Goal: Task Accomplishment & Management: Manage account settings

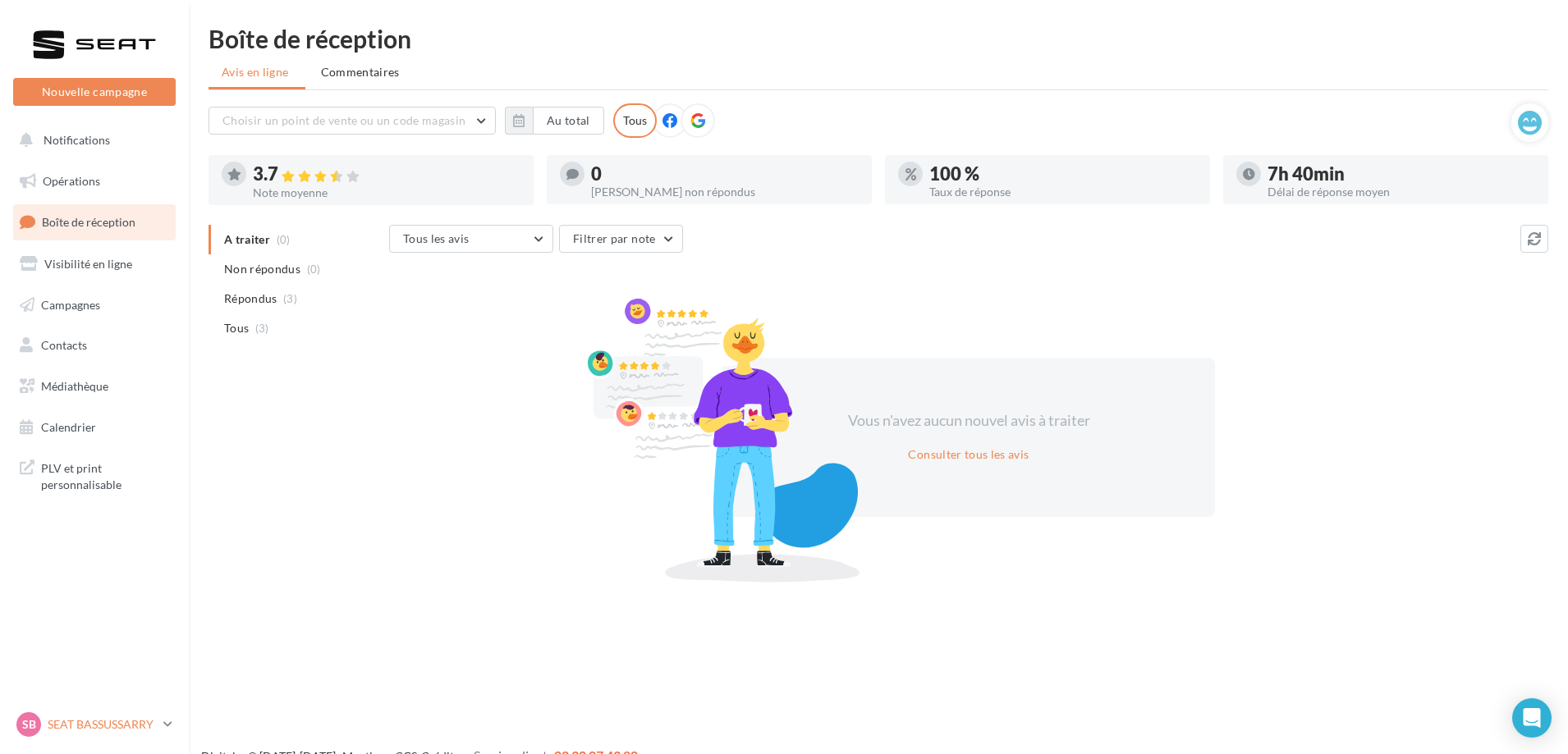
click at [122, 728] on p "SEAT BASSUSSARRY" at bounding box center [102, 724] width 110 height 16
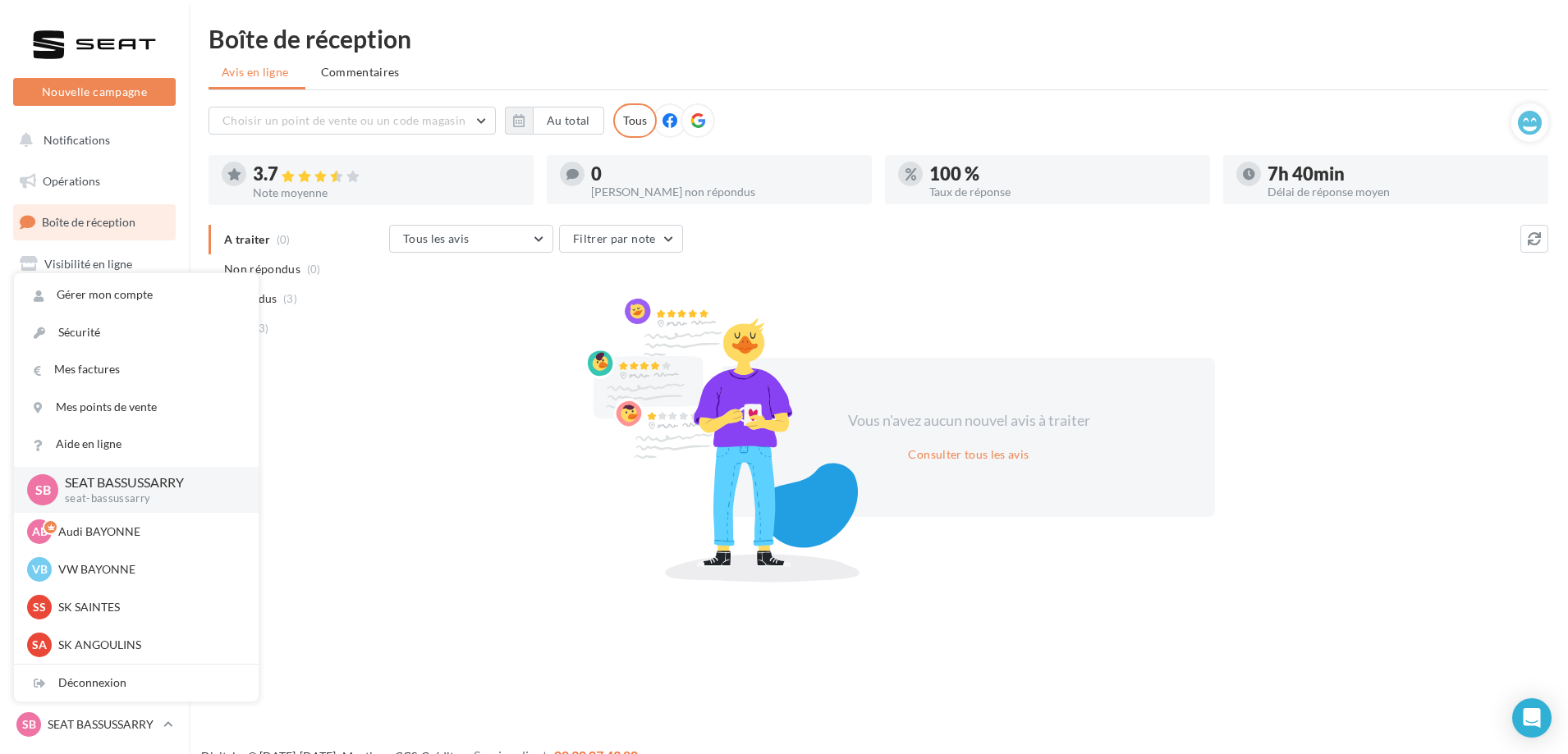
click at [348, 513] on div "A traiter (0) Non répondus (0) Répondus (3) Tous (3) Tous les avis Tous les avi…" at bounding box center [878, 400] width 1340 height 351
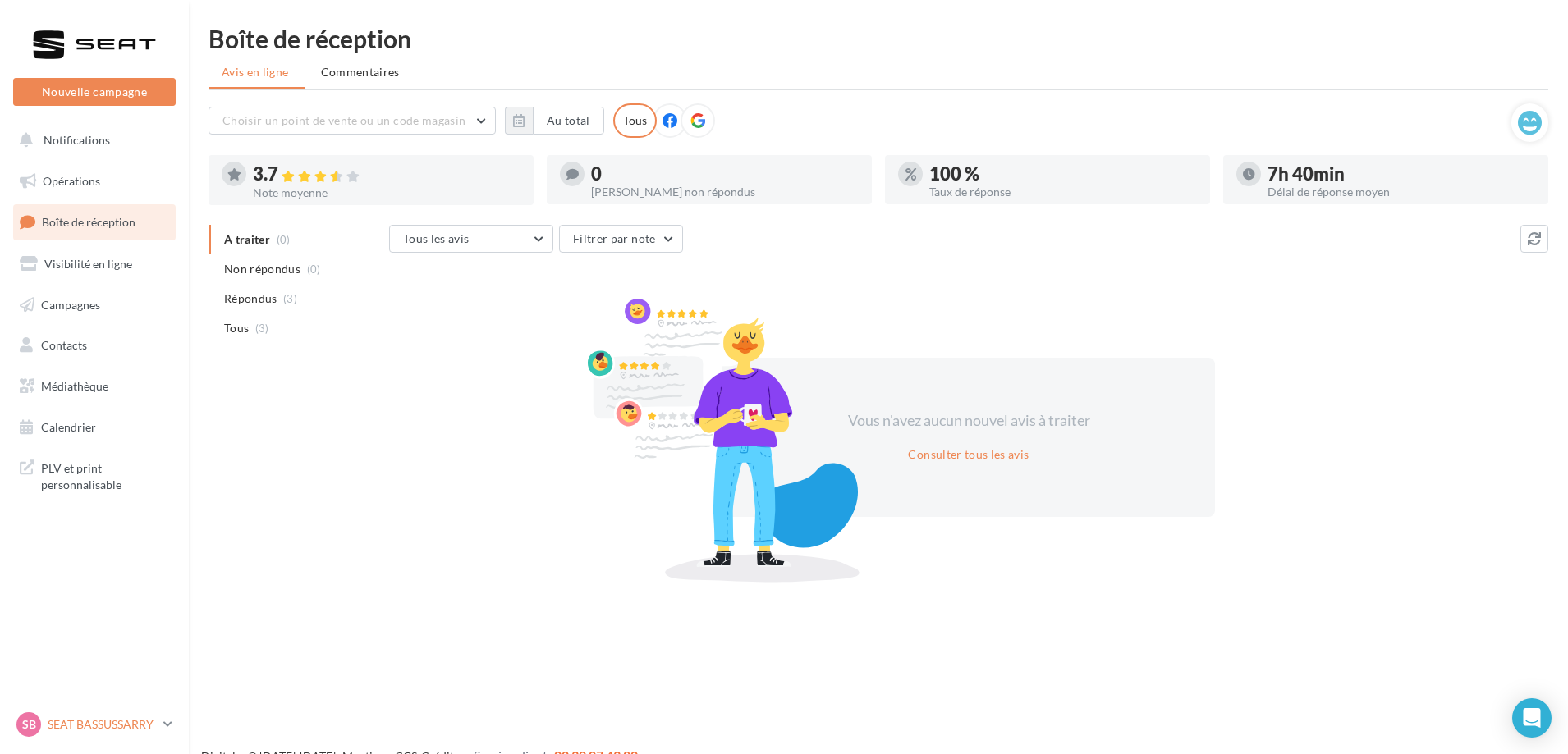
click at [117, 731] on p "SEAT BASSUSSARRY" at bounding box center [102, 724] width 110 height 16
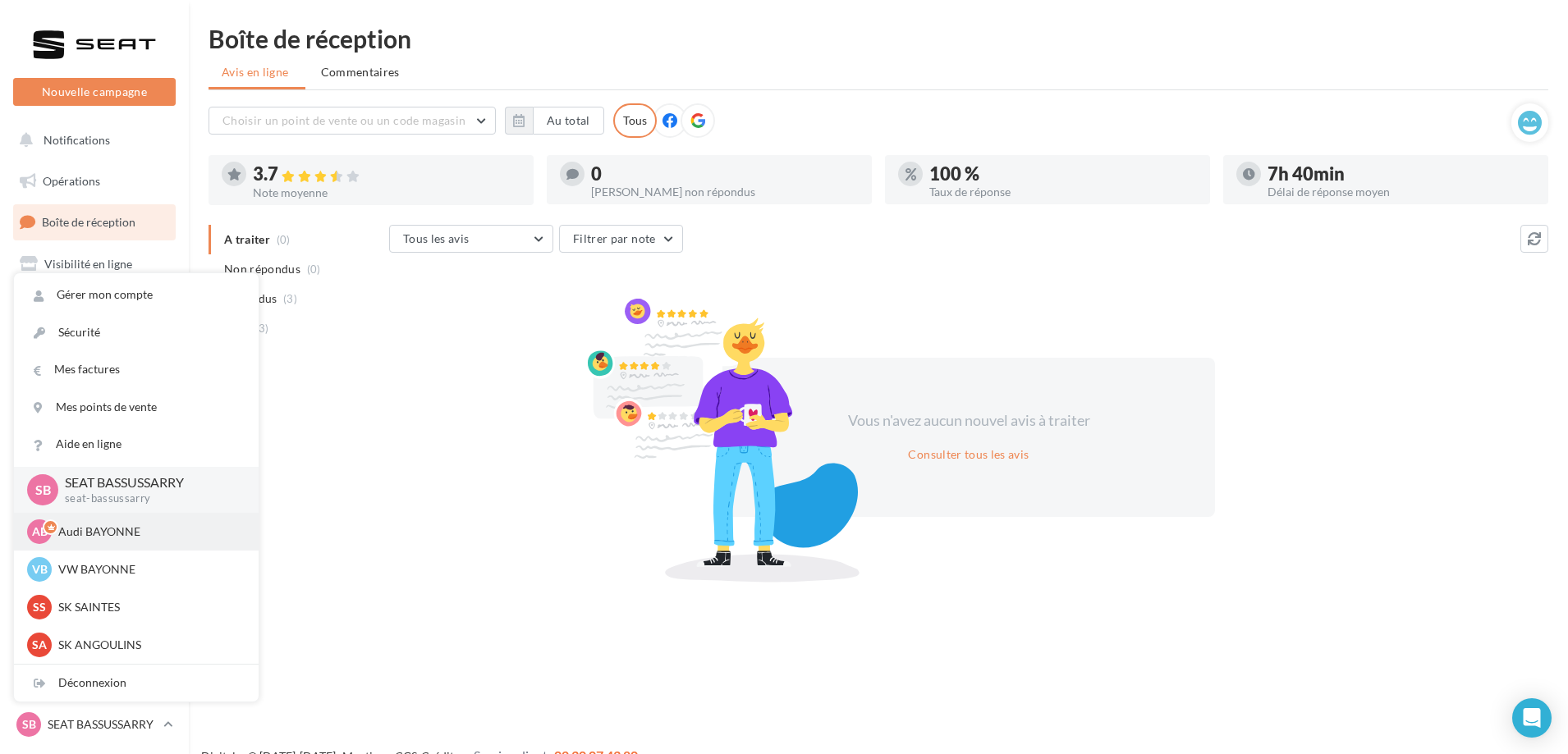
click at [114, 530] on p "Audi BAYONNE" at bounding box center [148, 531] width 181 height 16
